Goal: Task Accomplishment & Management: Use online tool/utility

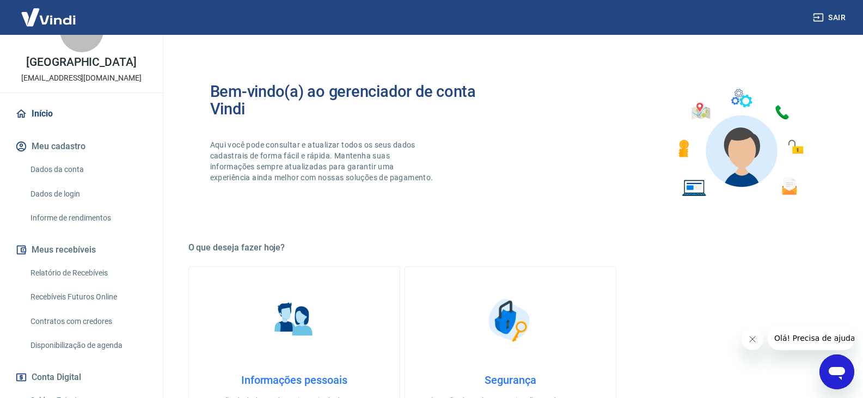
scroll to position [54, 0]
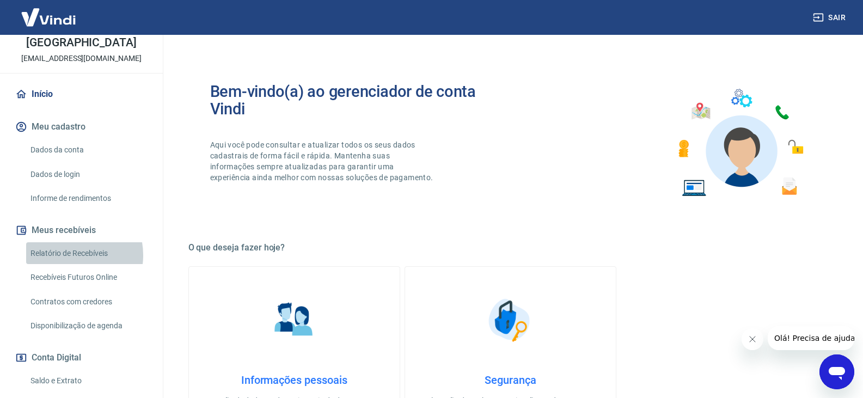
click at [72, 265] on link "Relatório de Recebíveis" at bounding box center [88, 253] width 124 height 22
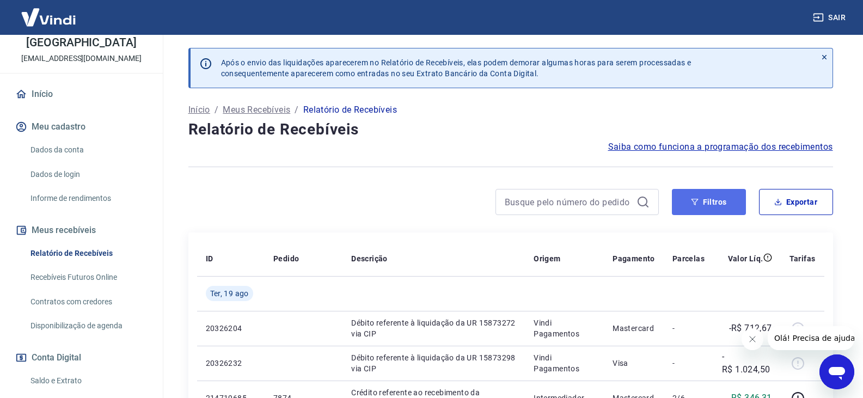
click at [722, 201] on button "Filtros" at bounding box center [709, 202] width 74 height 26
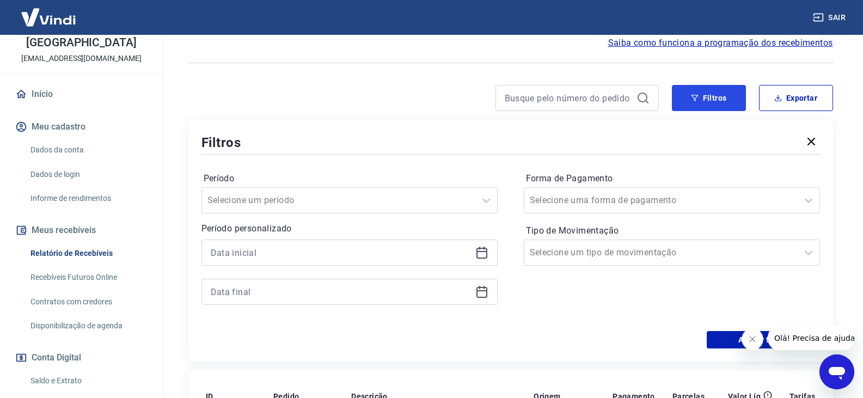
scroll to position [109, 0]
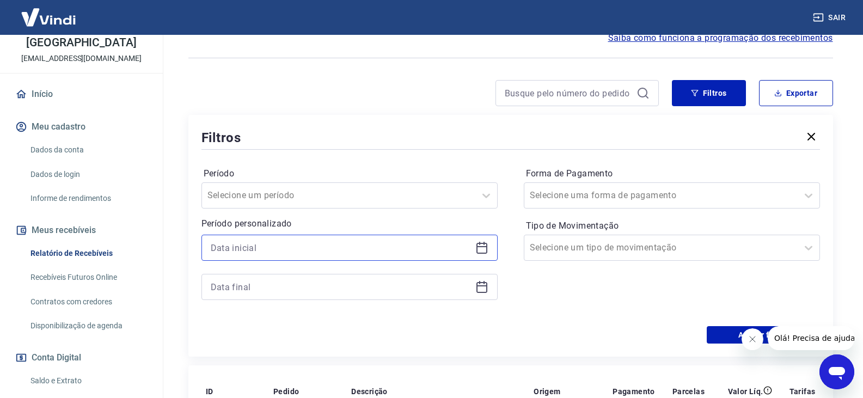
click at [241, 249] on input at bounding box center [341, 248] width 260 height 16
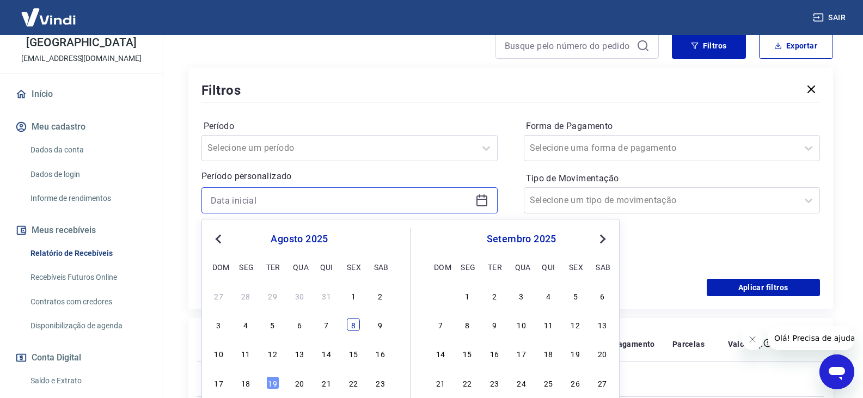
scroll to position [218, 0]
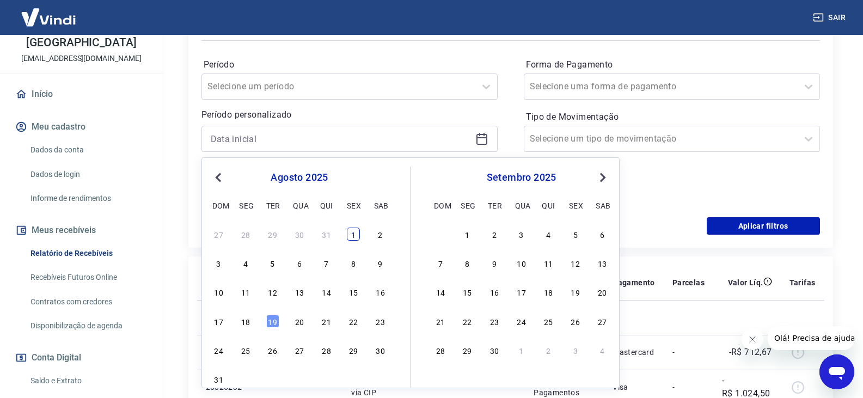
click at [354, 236] on div "1" at bounding box center [353, 234] width 13 height 13
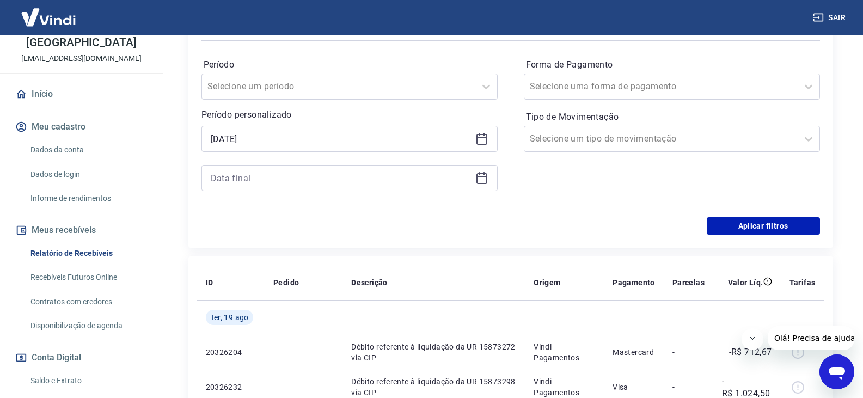
type input "01/08/2025"
click at [480, 174] on icon at bounding box center [479, 173] width 1 height 3
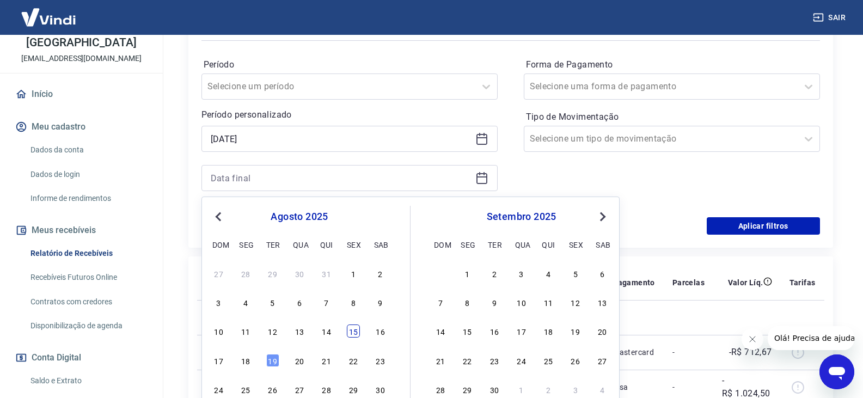
click at [351, 335] on div "15" at bounding box center [353, 330] width 13 height 13
type input "15/08/2025"
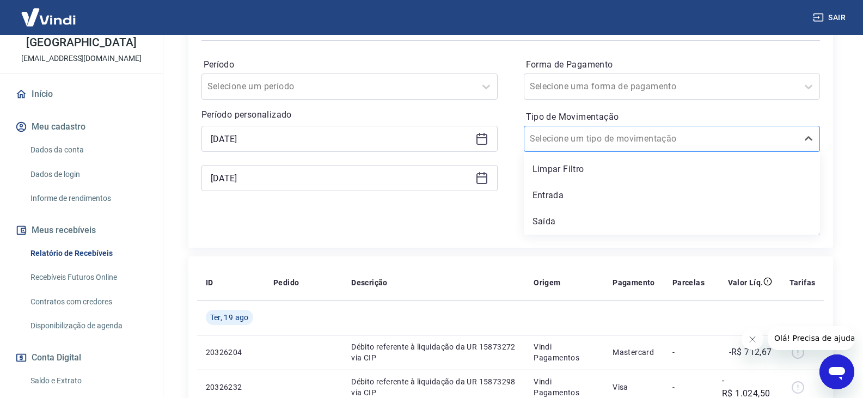
click at [590, 144] on input "Tipo de Movimentação" at bounding box center [585, 138] width 110 height 13
click at [562, 196] on div "Entrada" at bounding box center [672, 196] width 296 height 22
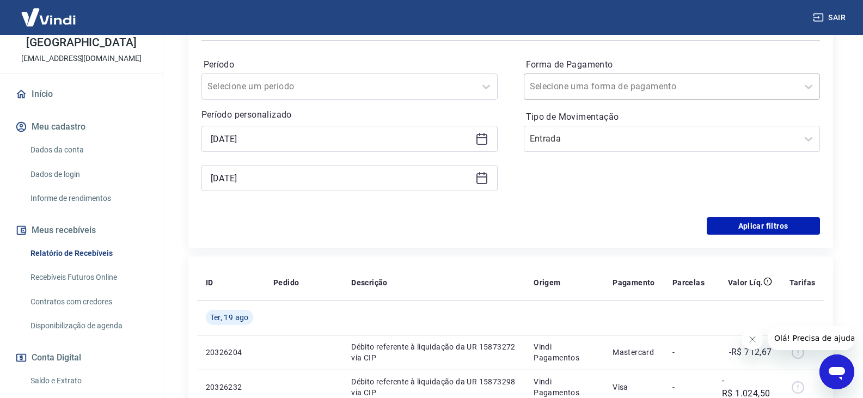
click at [558, 92] on input "Forma de Pagamento" at bounding box center [585, 86] width 110 height 13
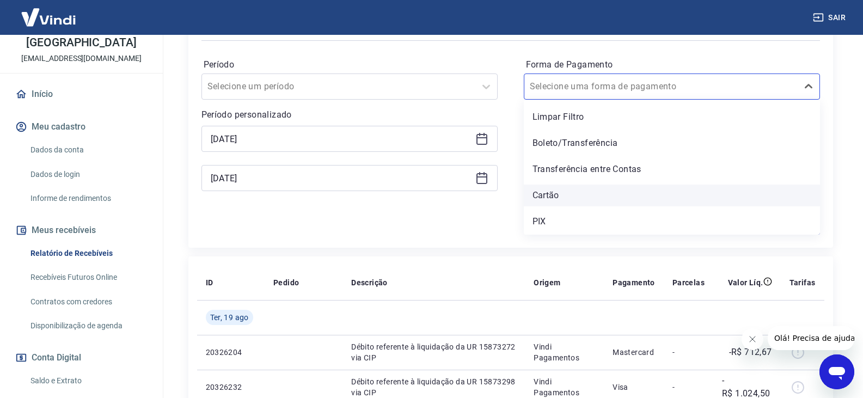
click at [555, 194] on div "Cartão" at bounding box center [672, 196] width 296 height 22
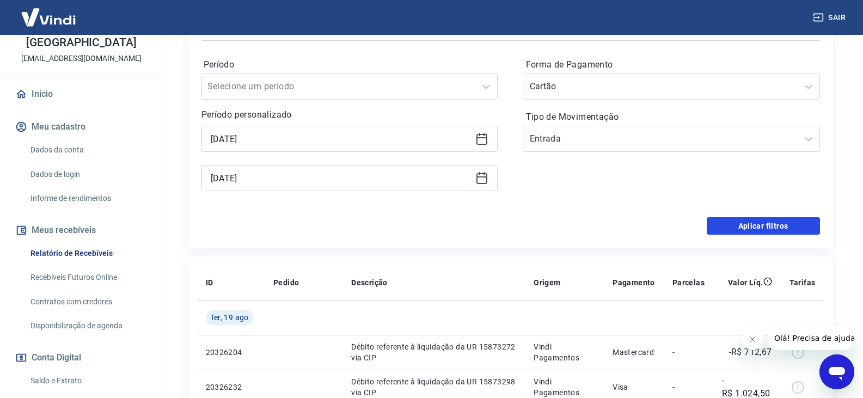
click at [757, 221] on button "Aplicar filtros" at bounding box center [763, 225] width 113 height 17
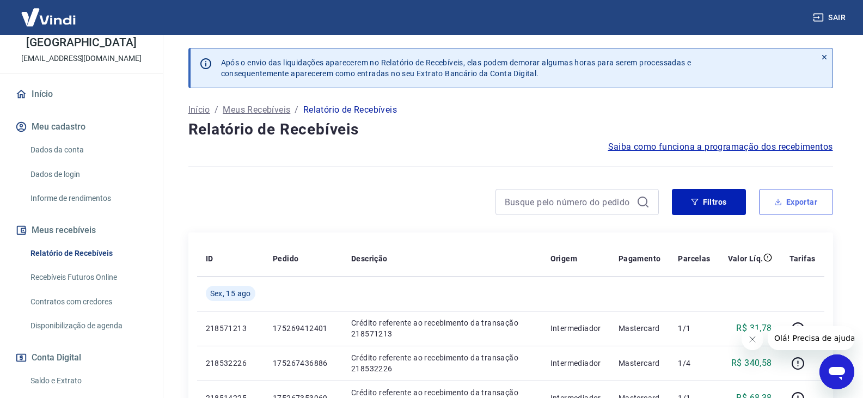
click at [798, 202] on button "Exportar" at bounding box center [796, 202] width 74 height 26
type input "01/08/2025"
type input "15/08/2025"
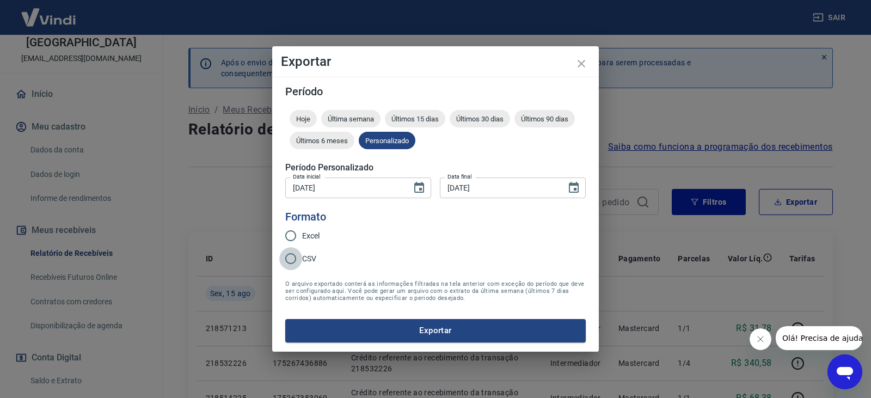
click at [295, 255] on input "CSV" at bounding box center [290, 258] width 23 height 23
radio input "true"
click at [393, 327] on button "Exportar" at bounding box center [435, 330] width 300 height 23
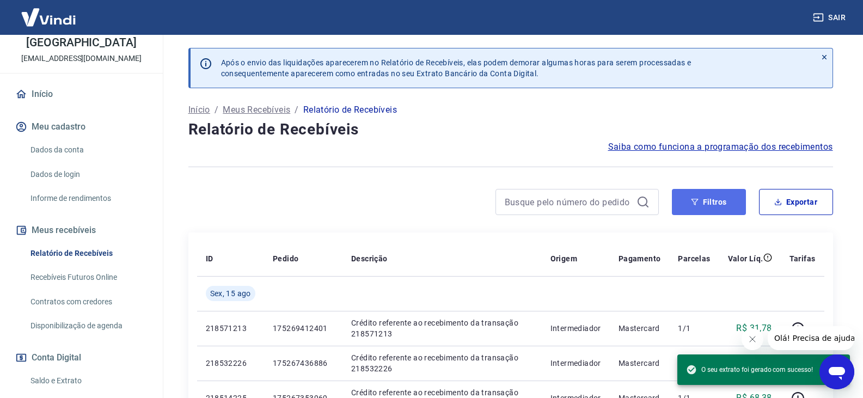
click at [700, 203] on button "Filtros" at bounding box center [709, 202] width 74 height 26
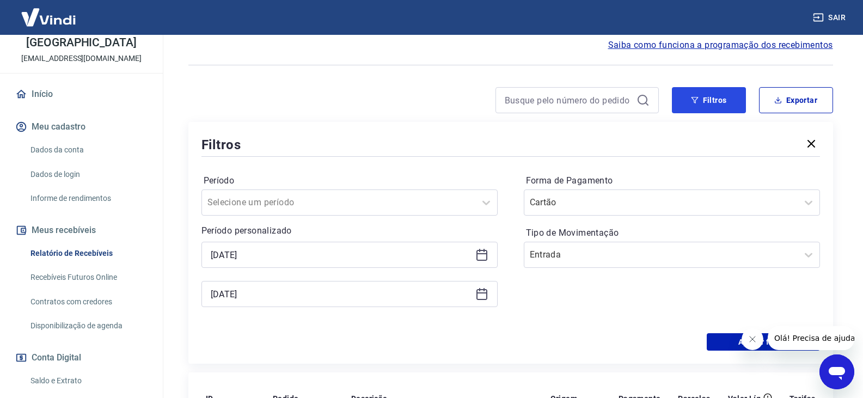
scroll to position [109, 0]
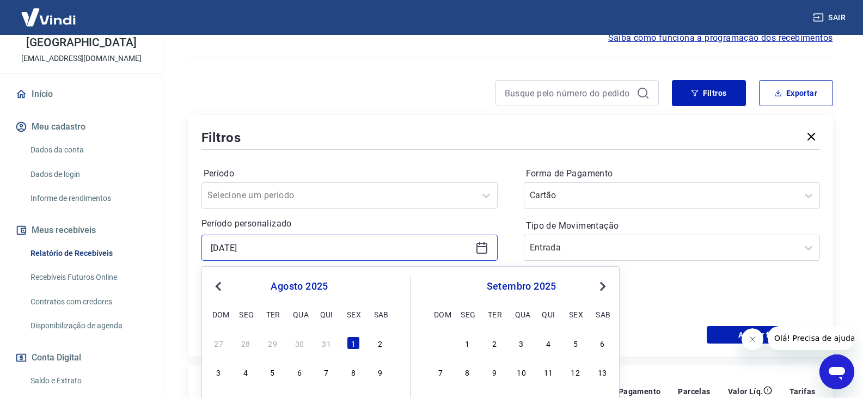
click at [293, 247] on input "01/08/2025" at bounding box center [341, 248] width 260 height 16
click at [214, 285] on button "Previous Month" at bounding box center [218, 286] width 13 height 13
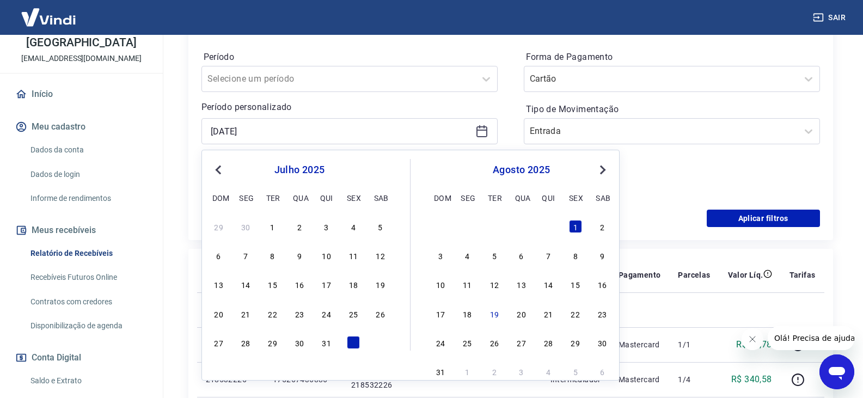
scroll to position [272, 0]
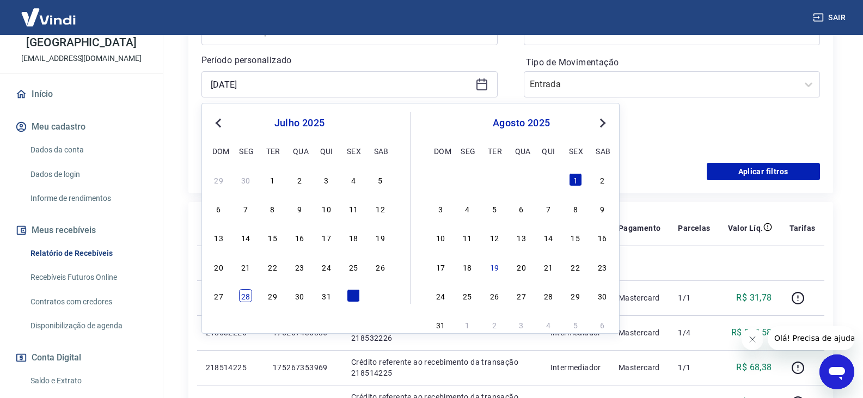
click at [243, 296] on div "28" at bounding box center [245, 295] width 13 height 13
type input "28/07/2025"
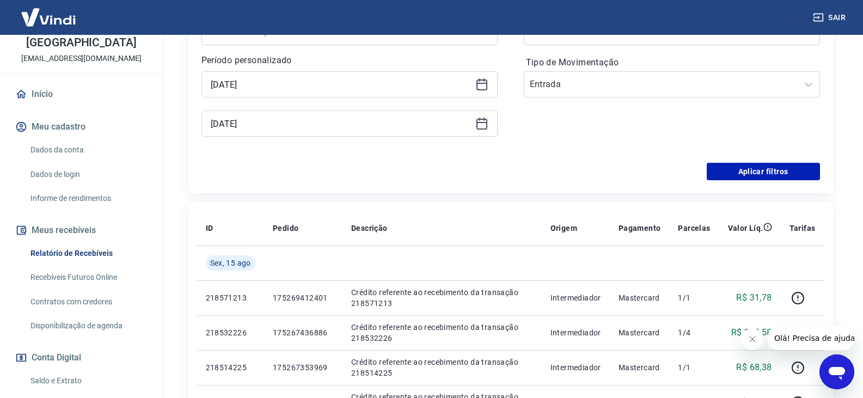
click at [486, 124] on icon at bounding box center [481, 123] width 13 height 13
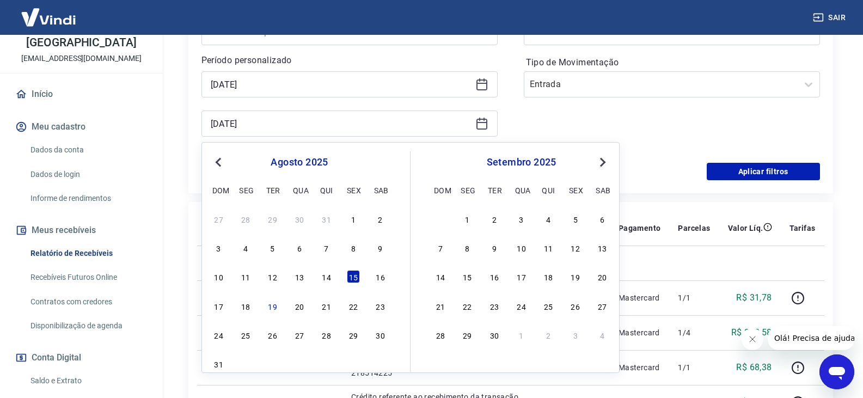
click at [224, 165] on button "Previous Month" at bounding box center [218, 162] width 13 height 13
drag, startPoint x: 321, startPoint y: 337, endPoint x: 622, endPoint y: 201, distance: 330.9
click at [321, 337] on div "31" at bounding box center [326, 334] width 13 height 13
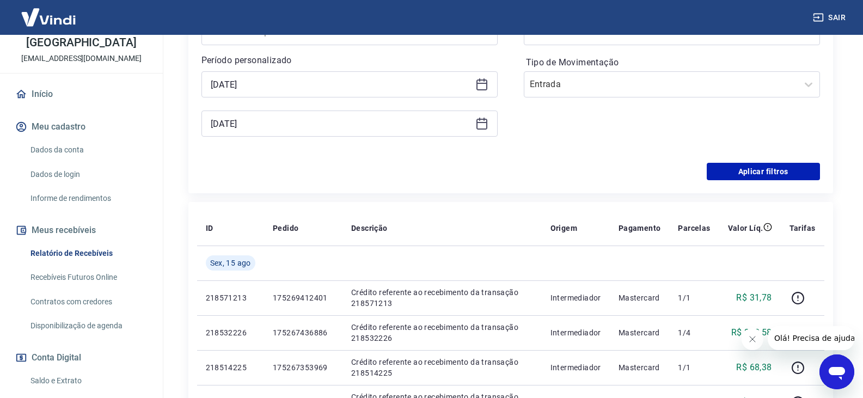
type input "31/07/2025"
click at [751, 167] on button "Aplicar filtros" at bounding box center [763, 171] width 113 height 17
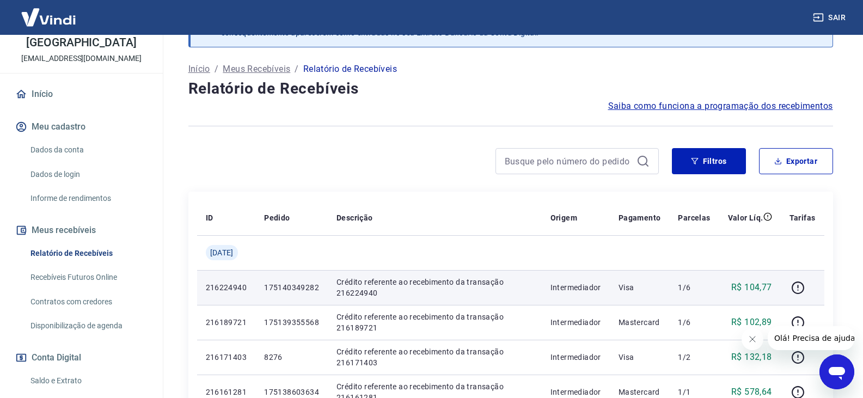
scroll to position [109, 0]
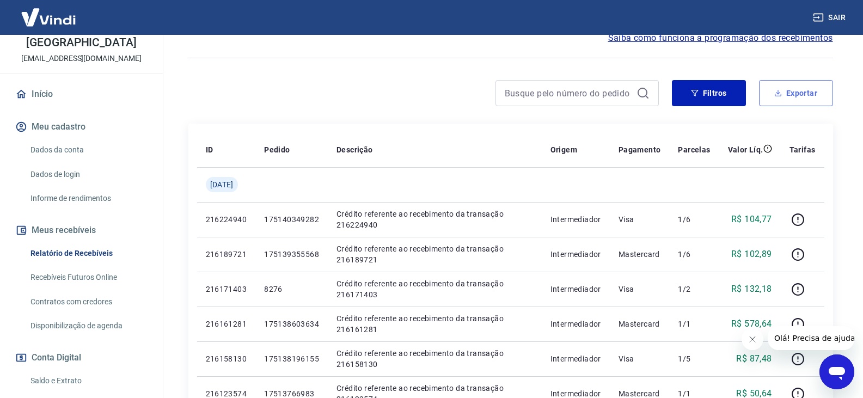
click at [803, 104] on button "Exportar" at bounding box center [796, 93] width 74 height 26
type input "28/07/2025"
type input "31/07/2025"
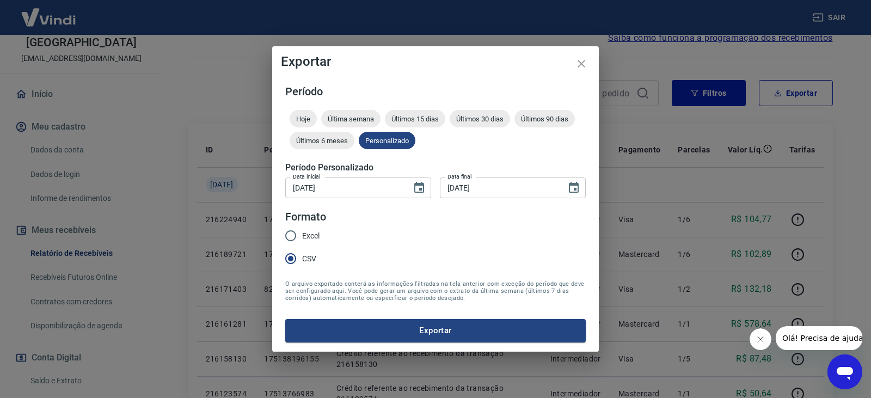
click at [424, 335] on button "Exportar" at bounding box center [435, 330] width 300 height 23
